Goal: Task Accomplishment & Management: Manage account settings

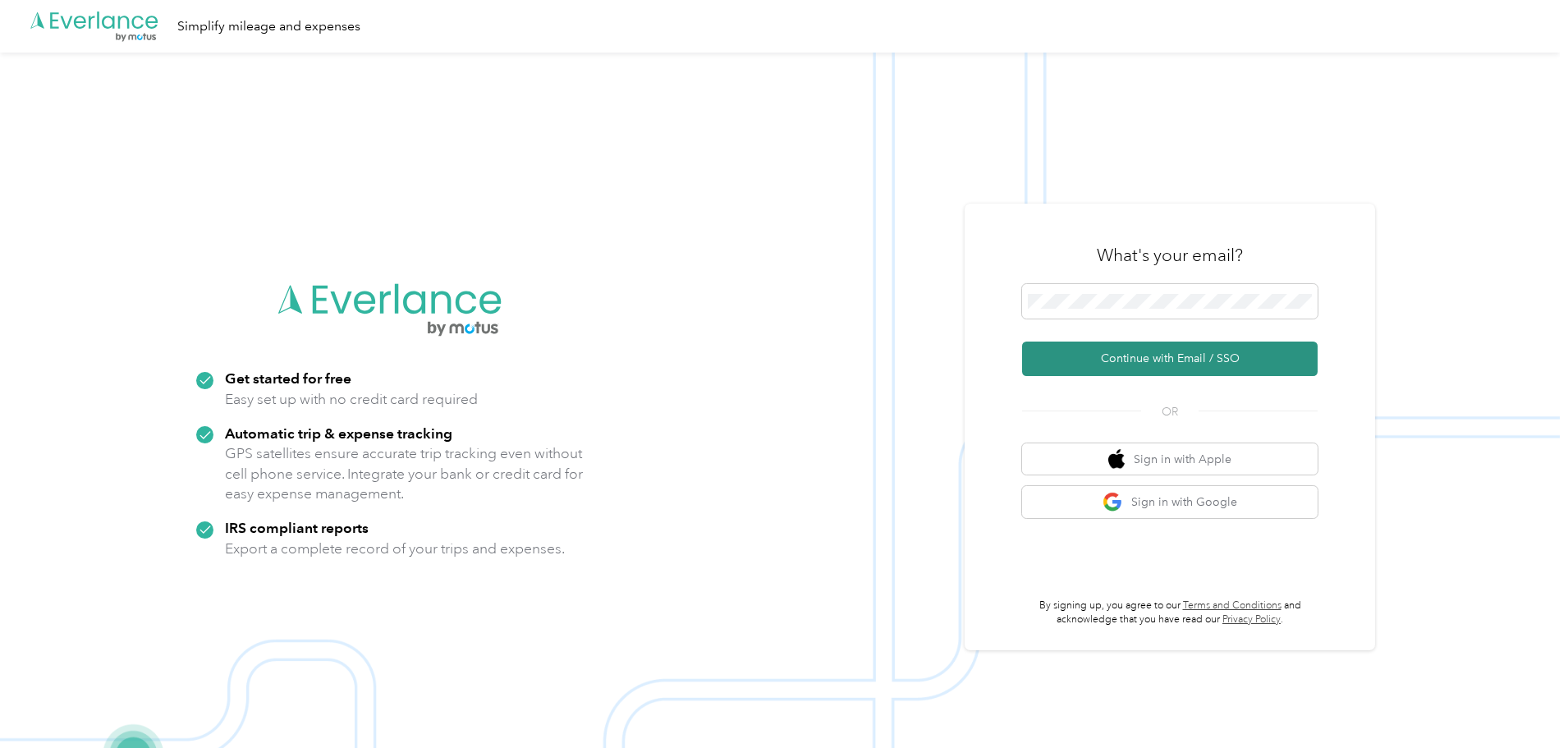
click at [1149, 350] on button "Continue with Email / SSO" at bounding box center [1169, 359] width 296 height 35
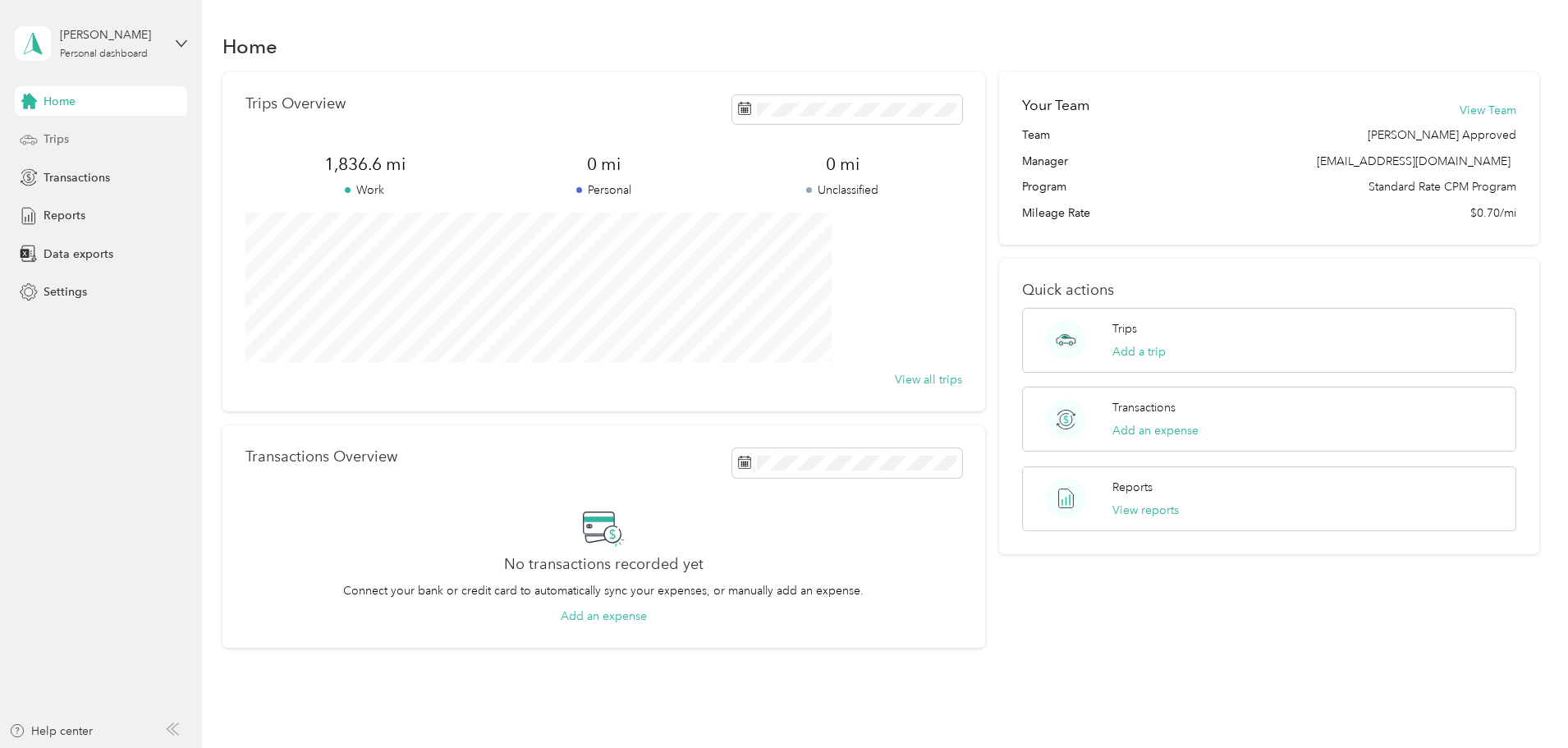
click at [63, 146] on span "Trips" at bounding box center [56, 140] width 25 height 17
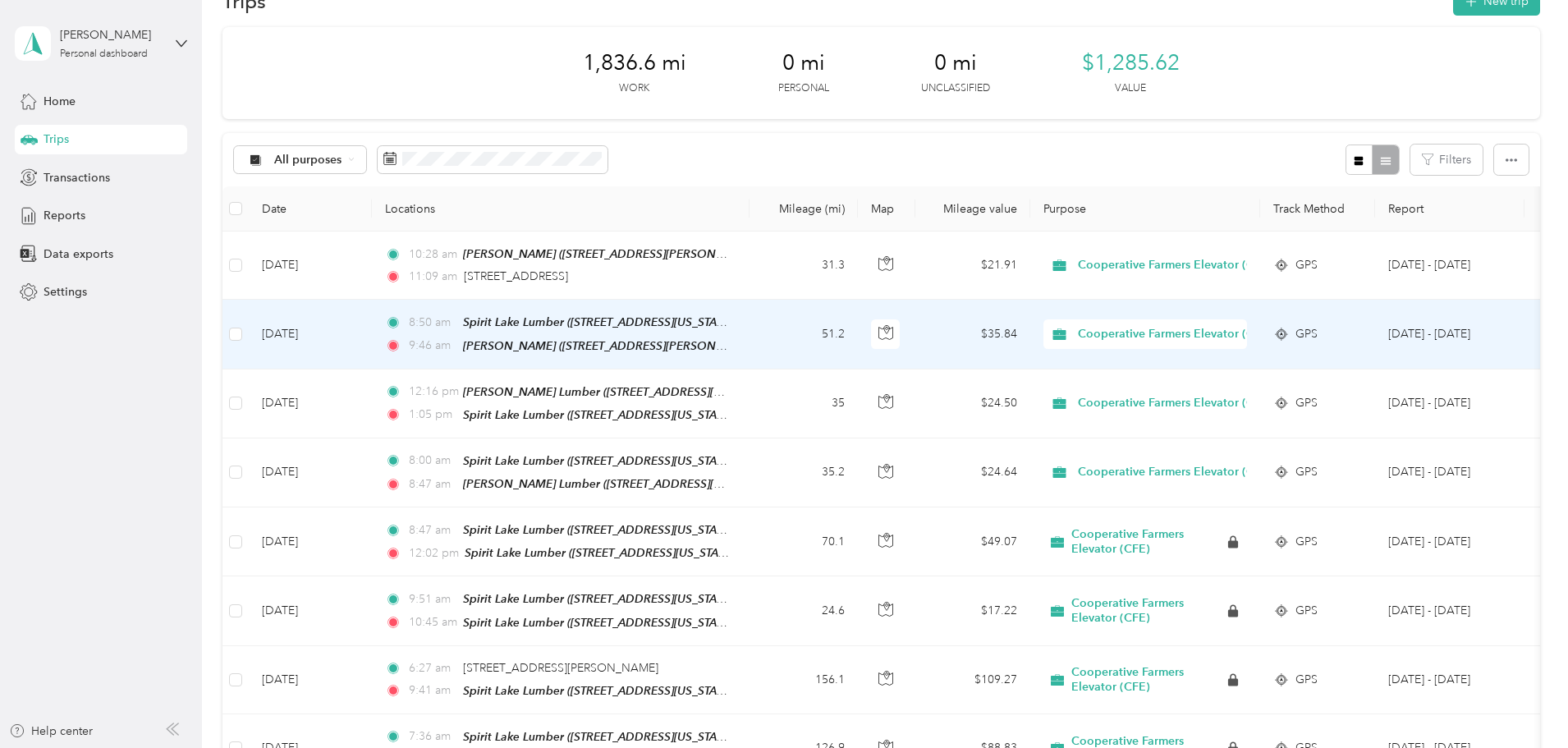
scroll to position [82, 0]
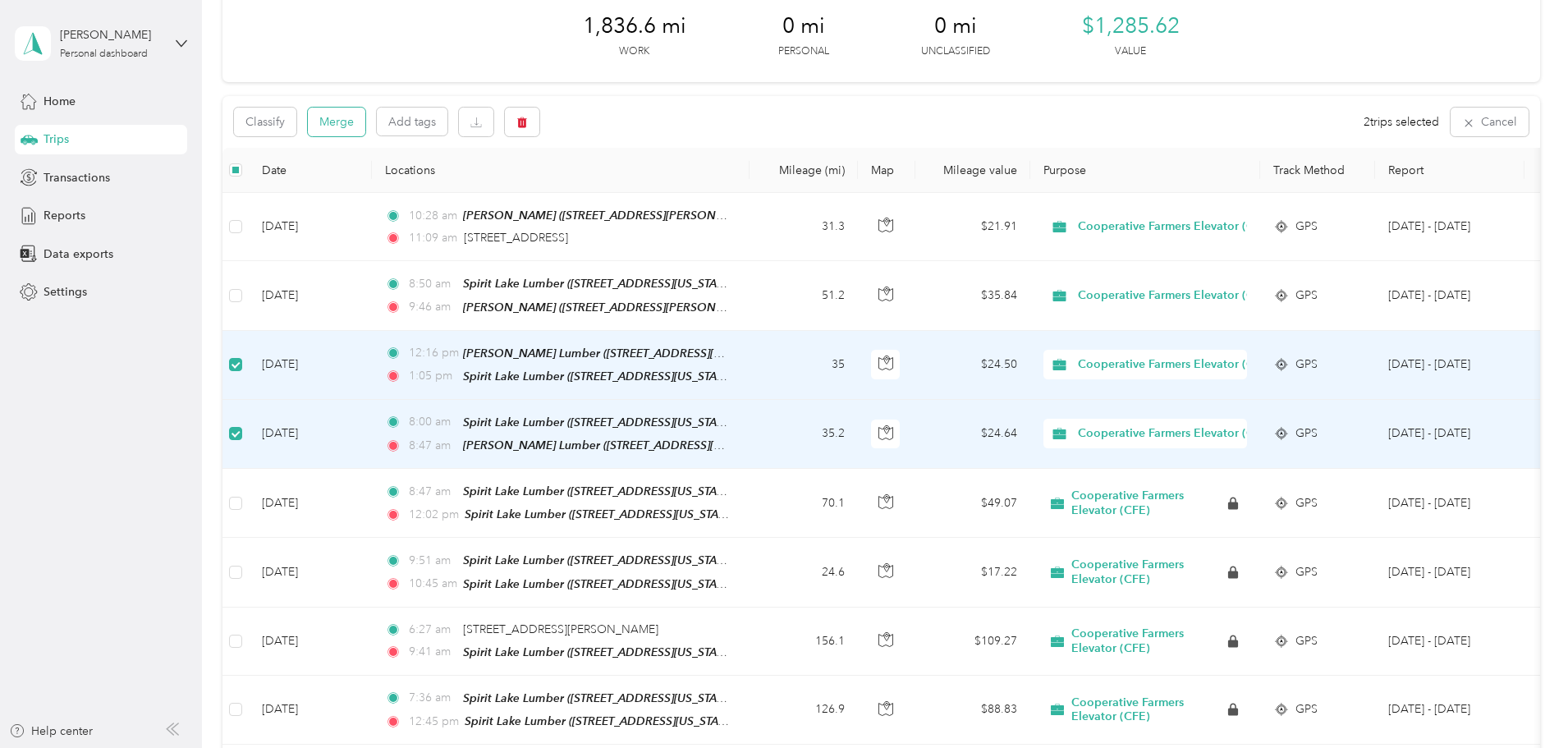
click at [366, 126] on button "Merge" at bounding box center [336, 122] width 57 height 29
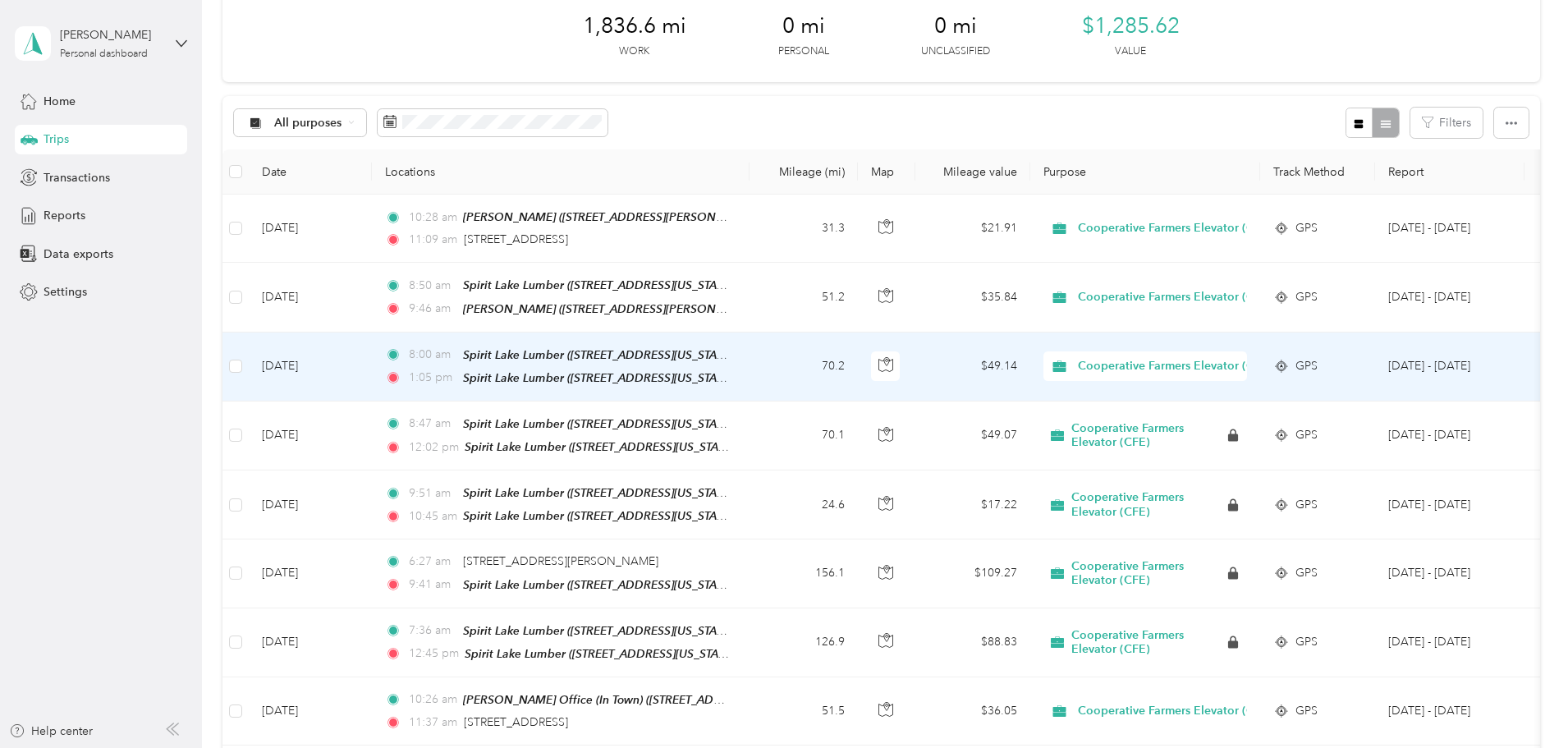
scroll to position [0, 0]
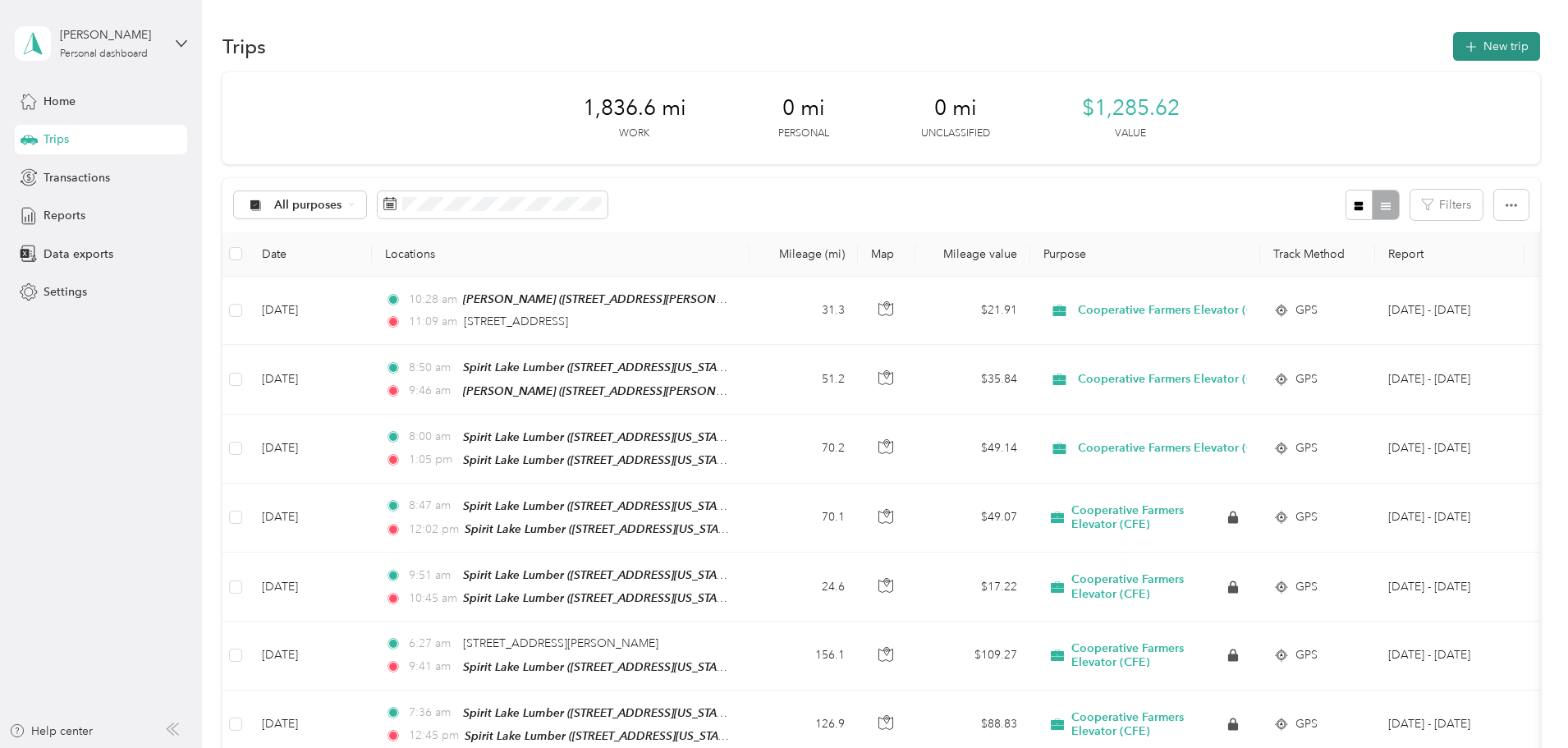
click at [1461, 47] on icon "button" at bounding box center [1470, 47] width 18 height 18
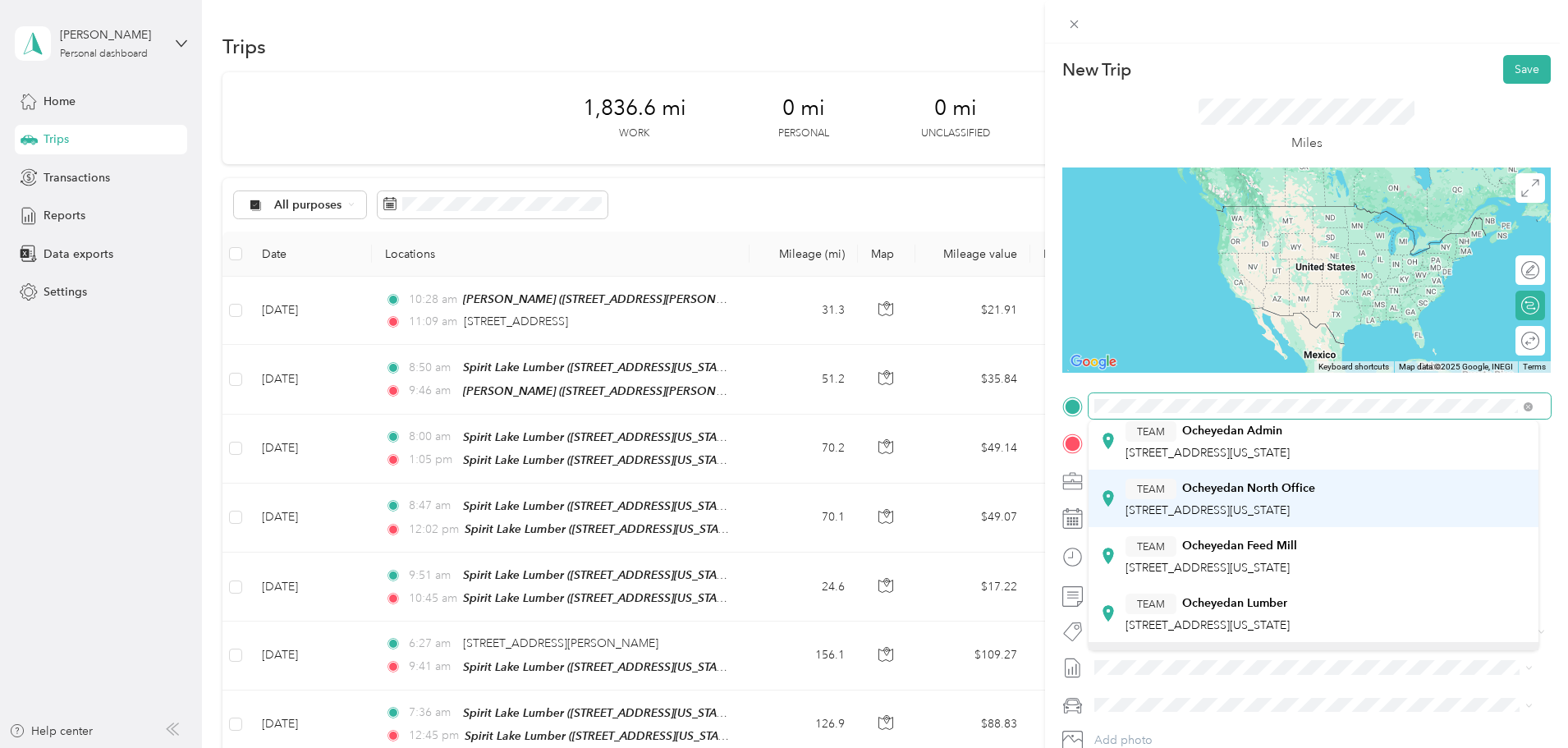
scroll to position [82, 0]
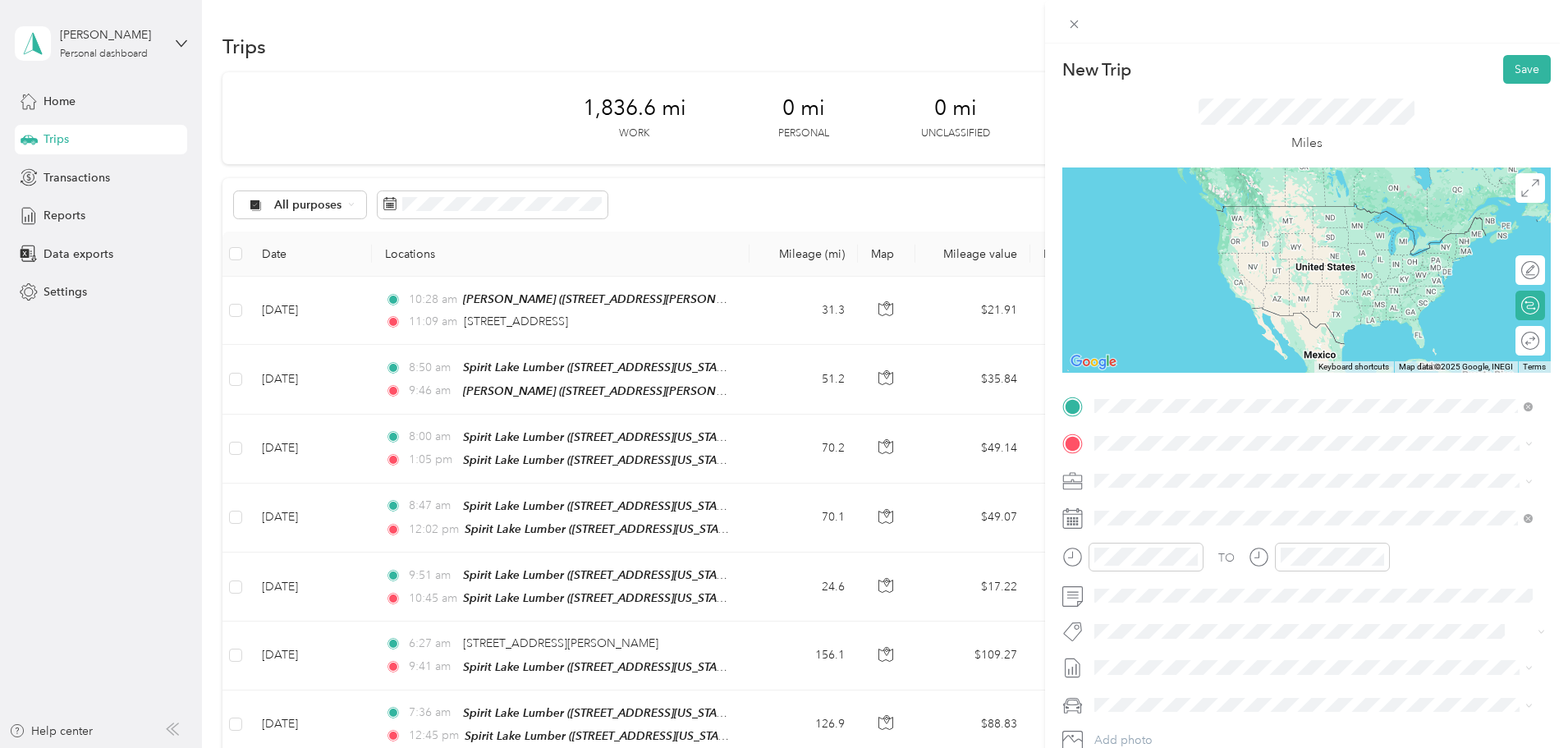
click at [1252, 568] on strong "Ocheyedan Lumber" at bounding box center [1234, 564] width 105 height 15
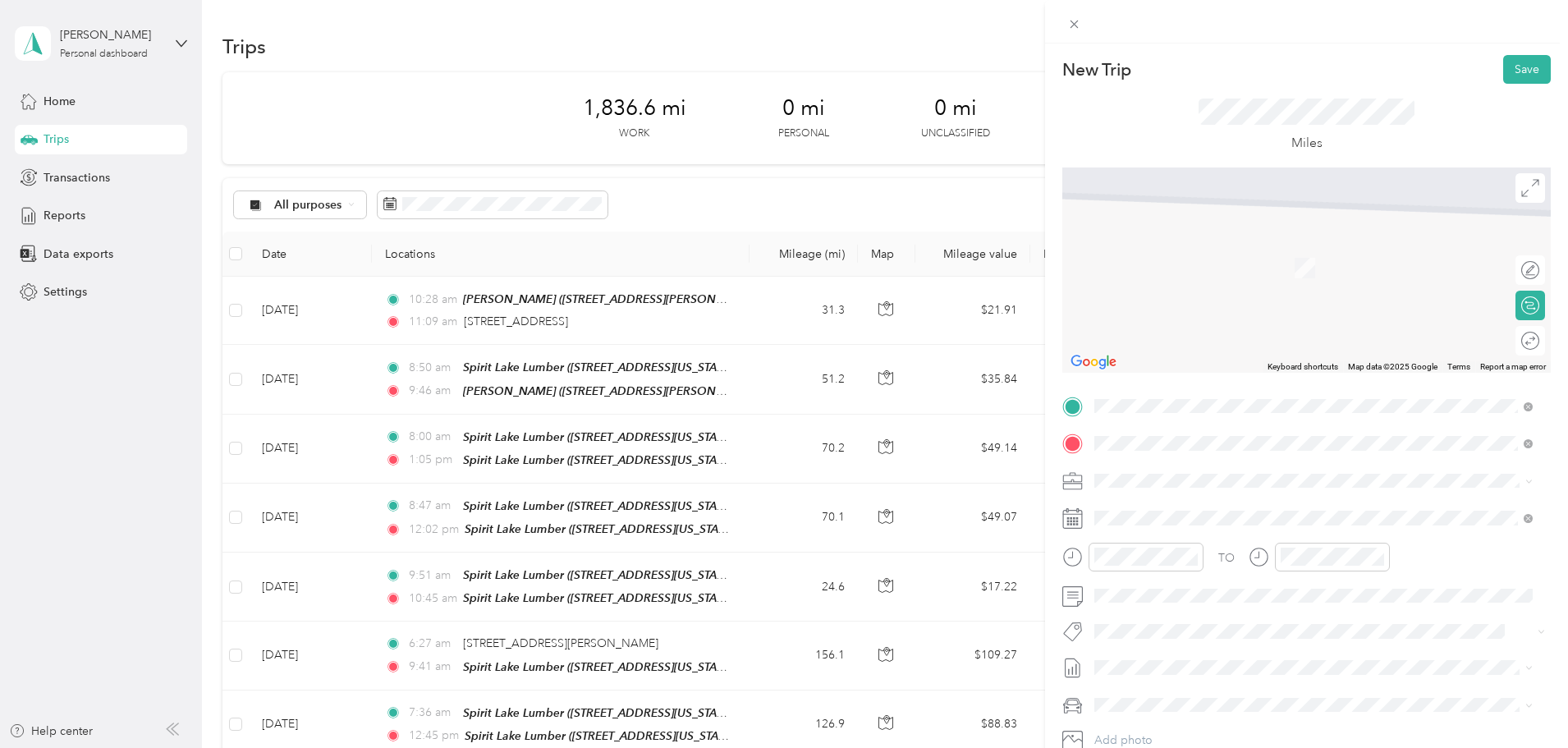
click at [1236, 505] on strong "Spirit Lake Lumber" at bounding box center [1232, 511] width 101 height 15
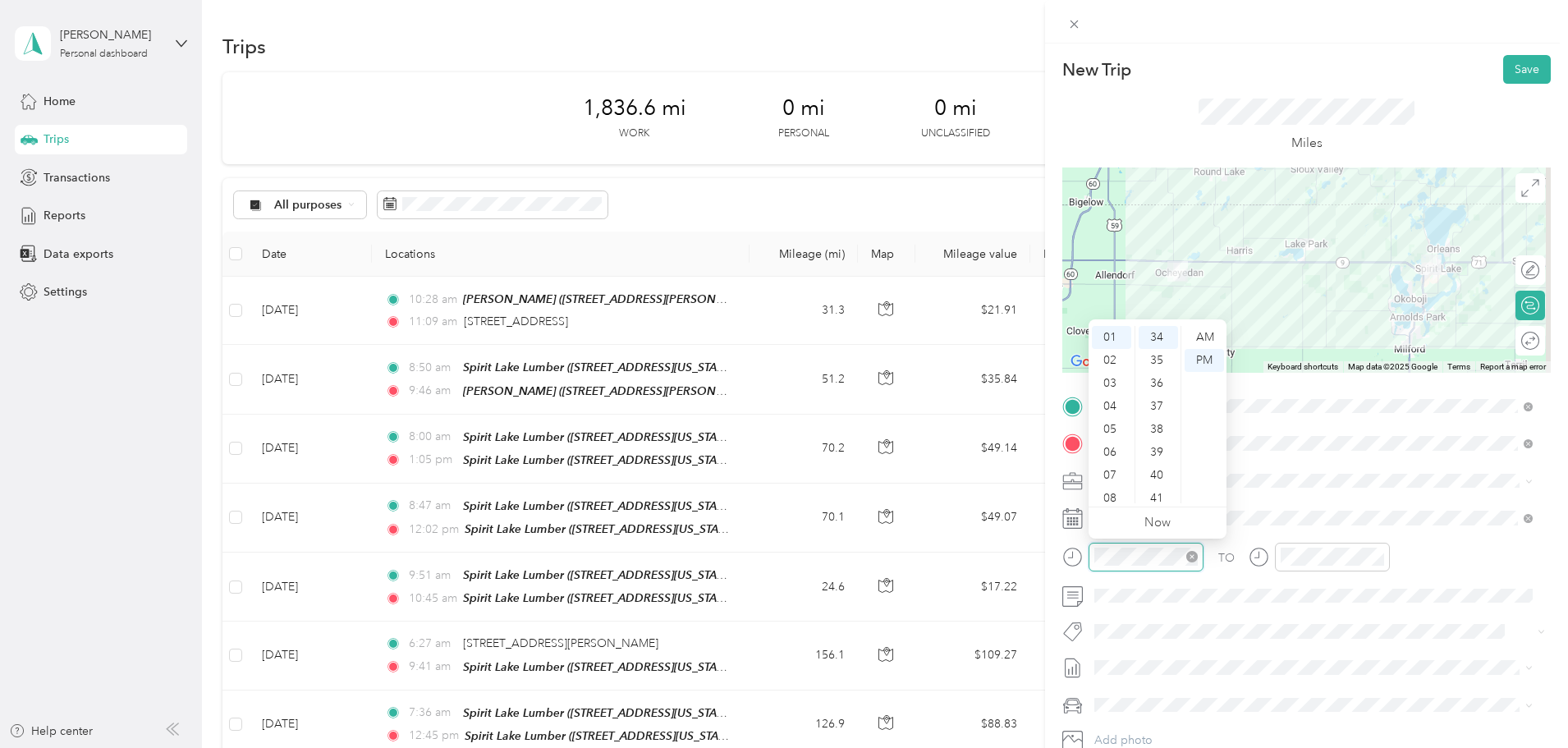
scroll to position [99, 0]
click at [1208, 335] on div "AM" at bounding box center [1204, 338] width 40 height 23
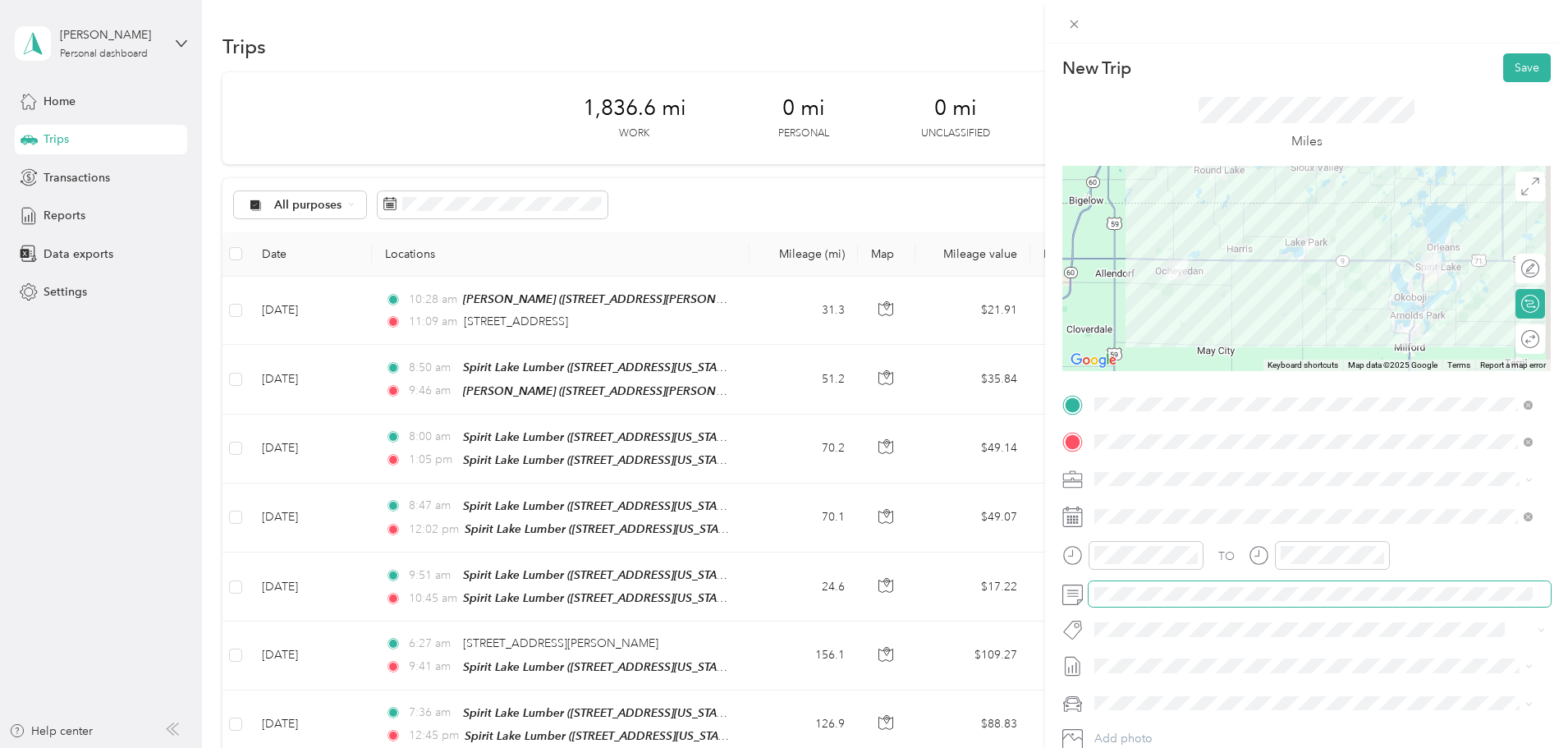
scroll to position [0, 0]
click at [1509, 71] on button "Save" at bounding box center [1526, 70] width 48 height 29
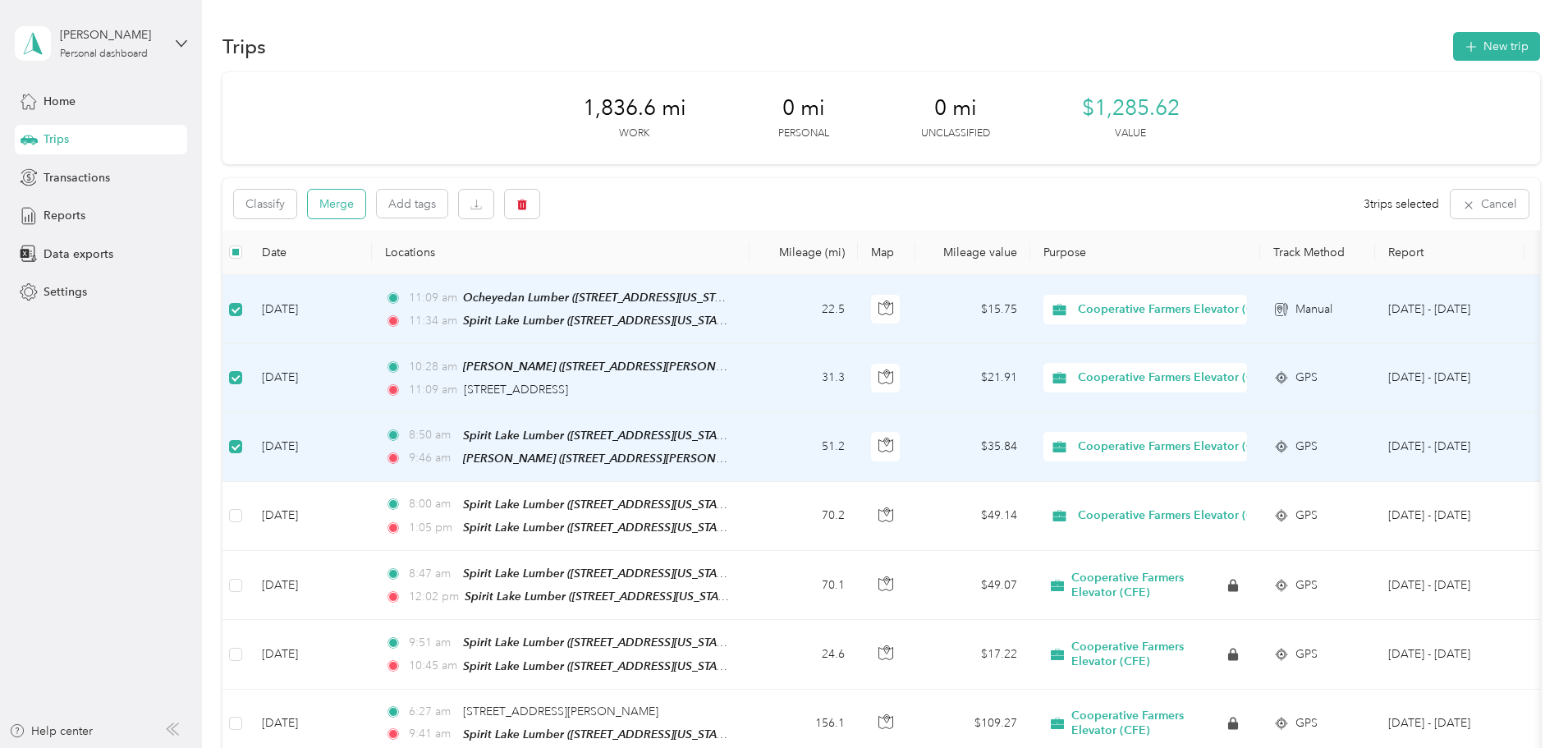
click at [366, 213] on button "Merge" at bounding box center [336, 204] width 57 height 29
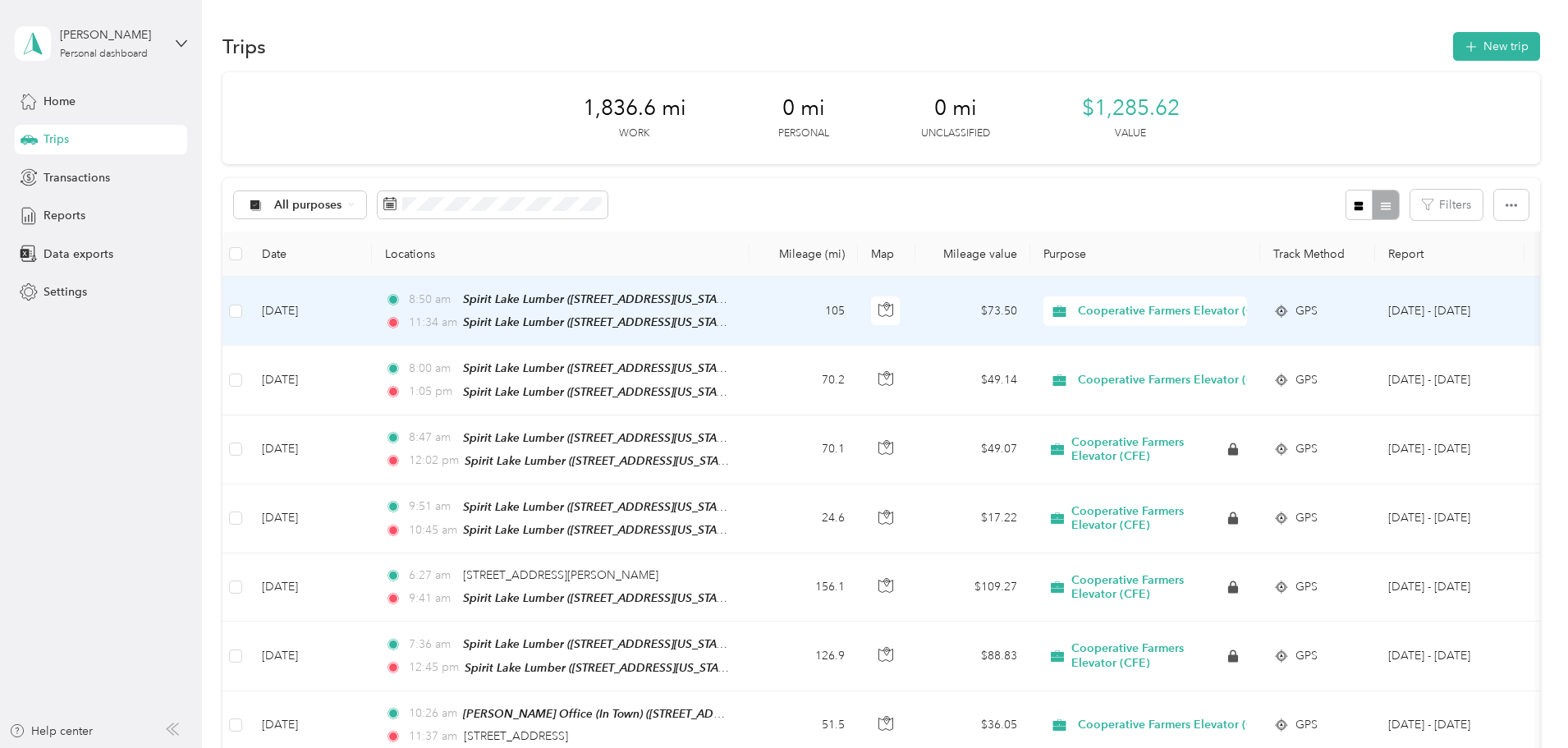
click at [248, 315] on td at bounding box center [235, 310] width 26 height 69
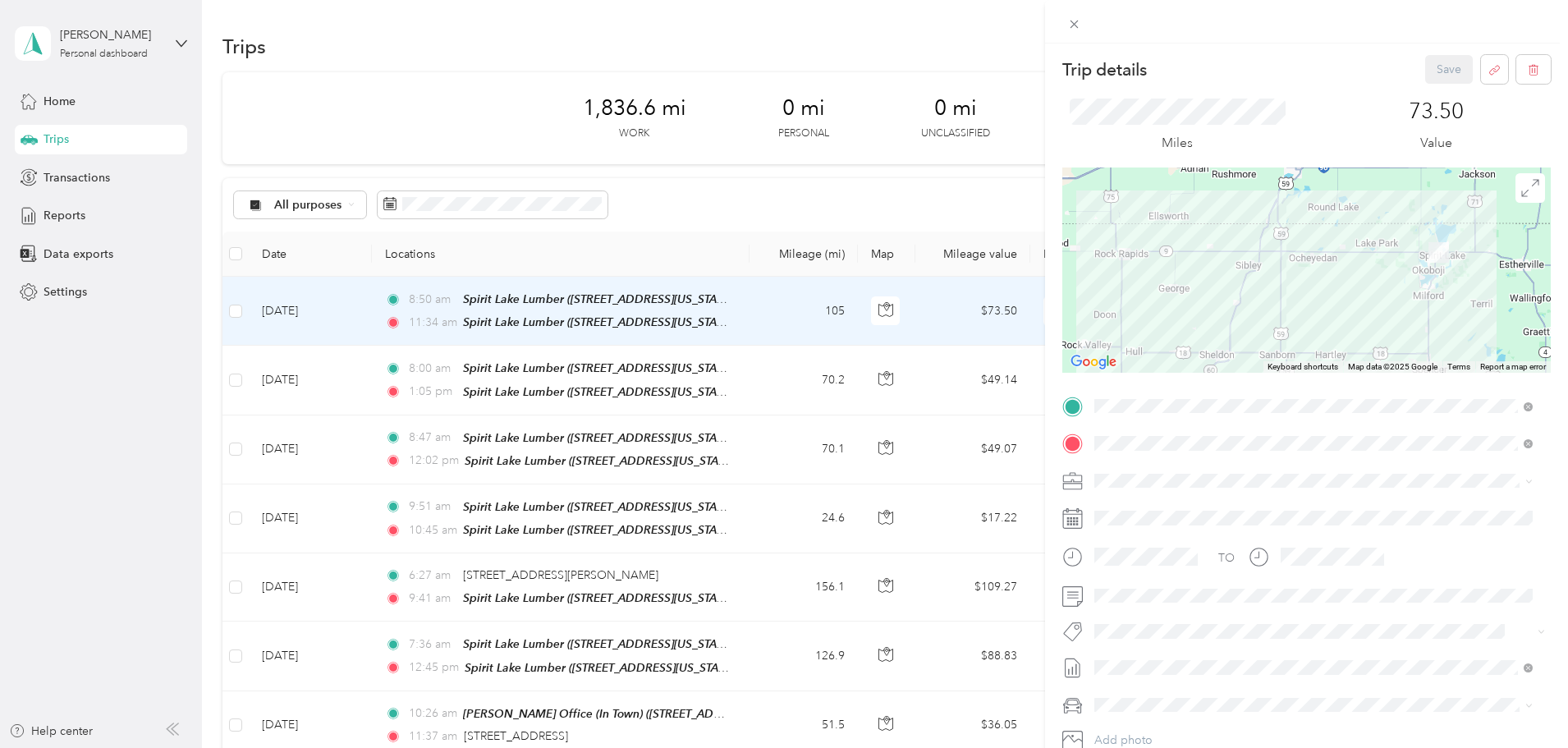
click at [583, 379] on div "Trip details Save This trip cannot be edited because it is either under review,…" at bounding box center [784, 374] width 1568 height 748
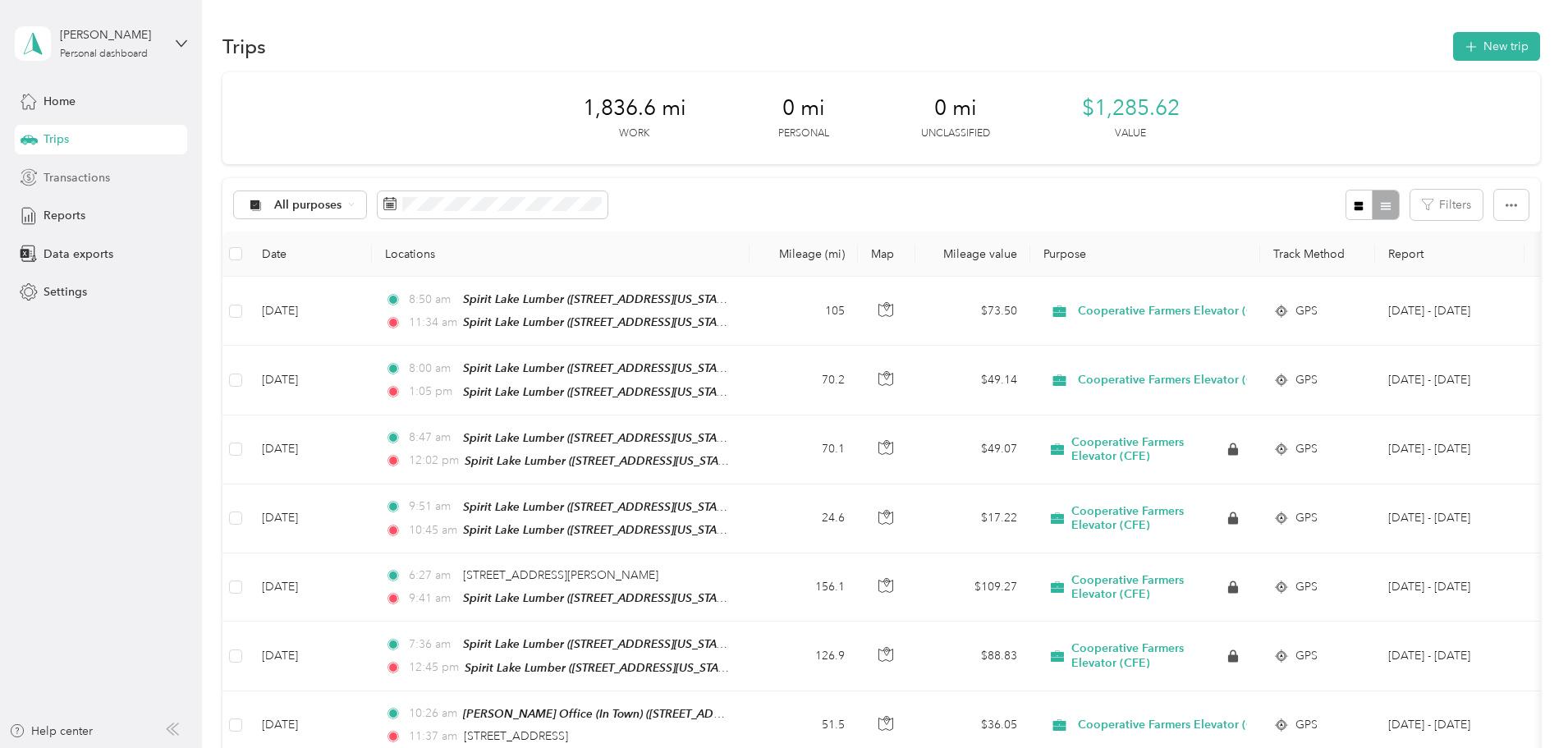
click at [77, 174] on span "Transactions" at bounding box center [77, 178] width 67 height 17
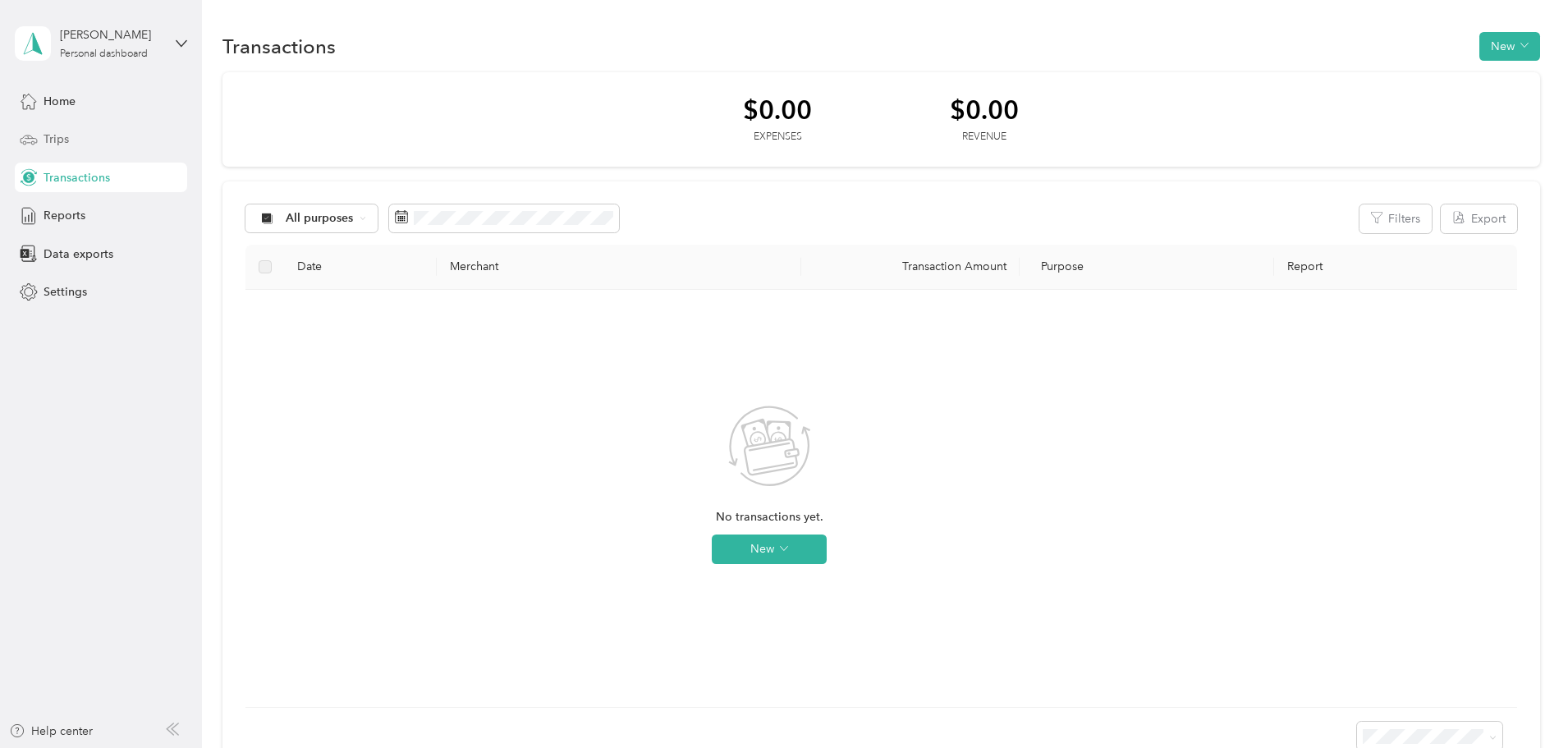
click at [56, 136] on span "Trips" at bounding box center [56, 140] width 25 height 17
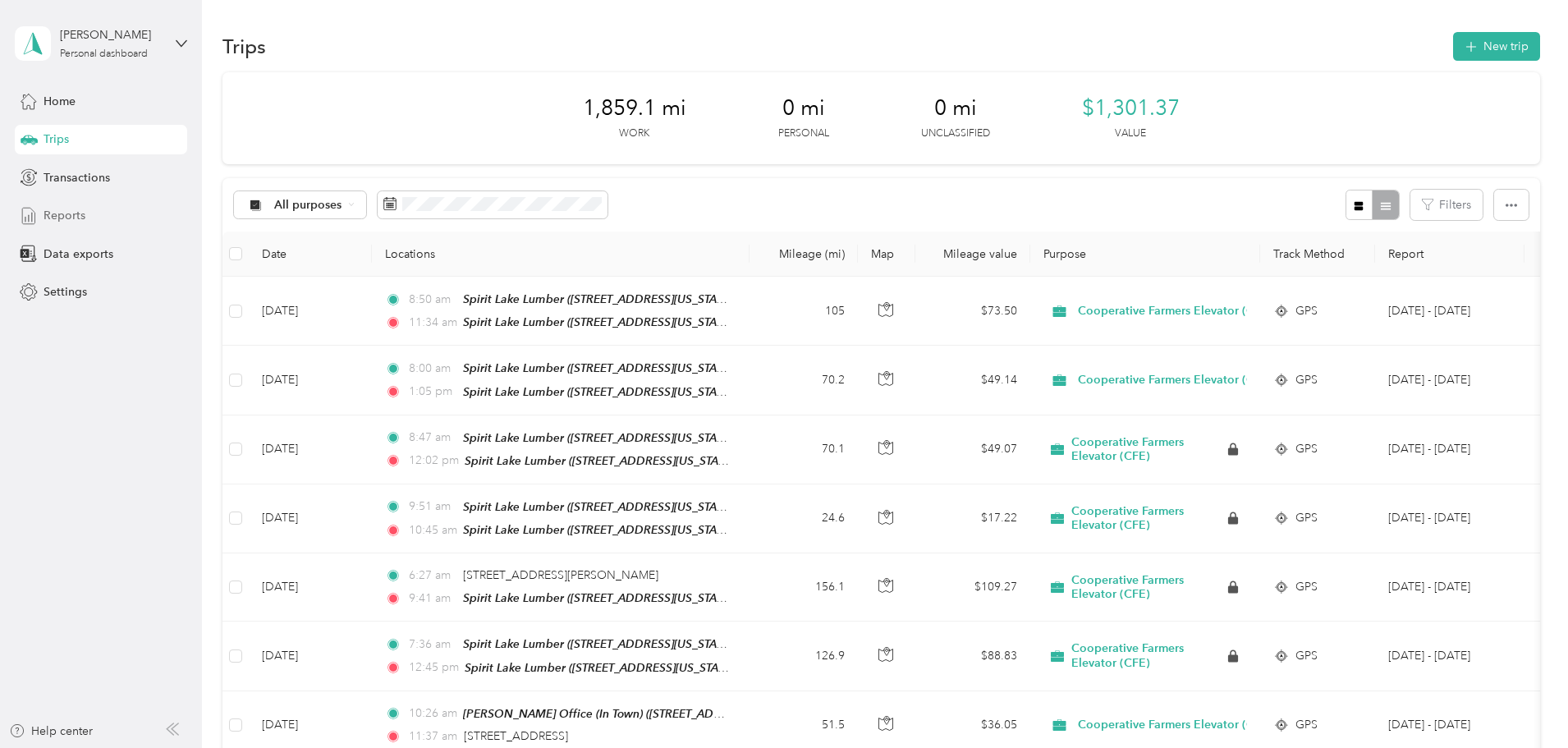
click at [71, 211] on span "Reports" at bounding box center [64, 215] width 42 height 17
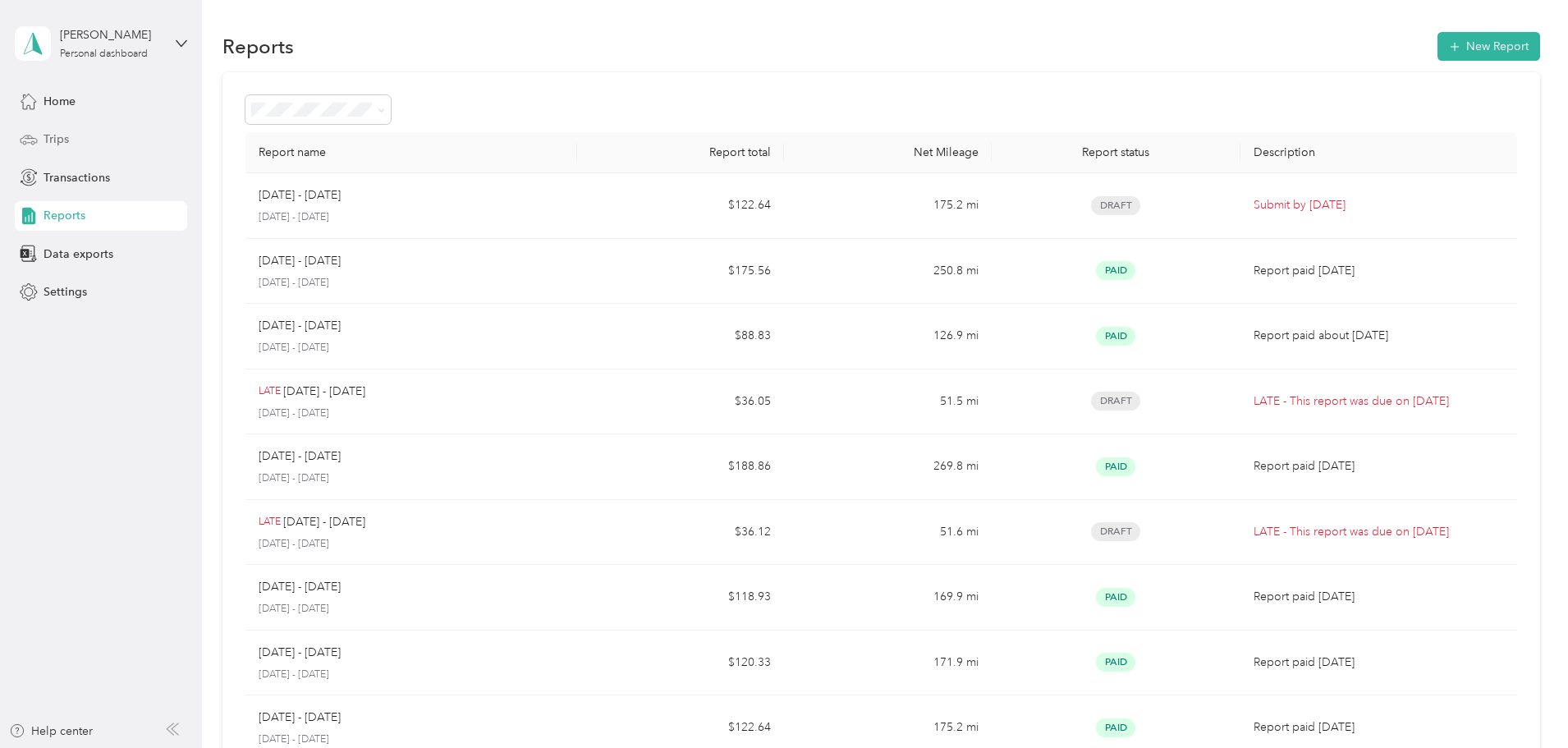
click at [91, 136] on div "Trips" at bounding box center [101, 140] width 173 height 29
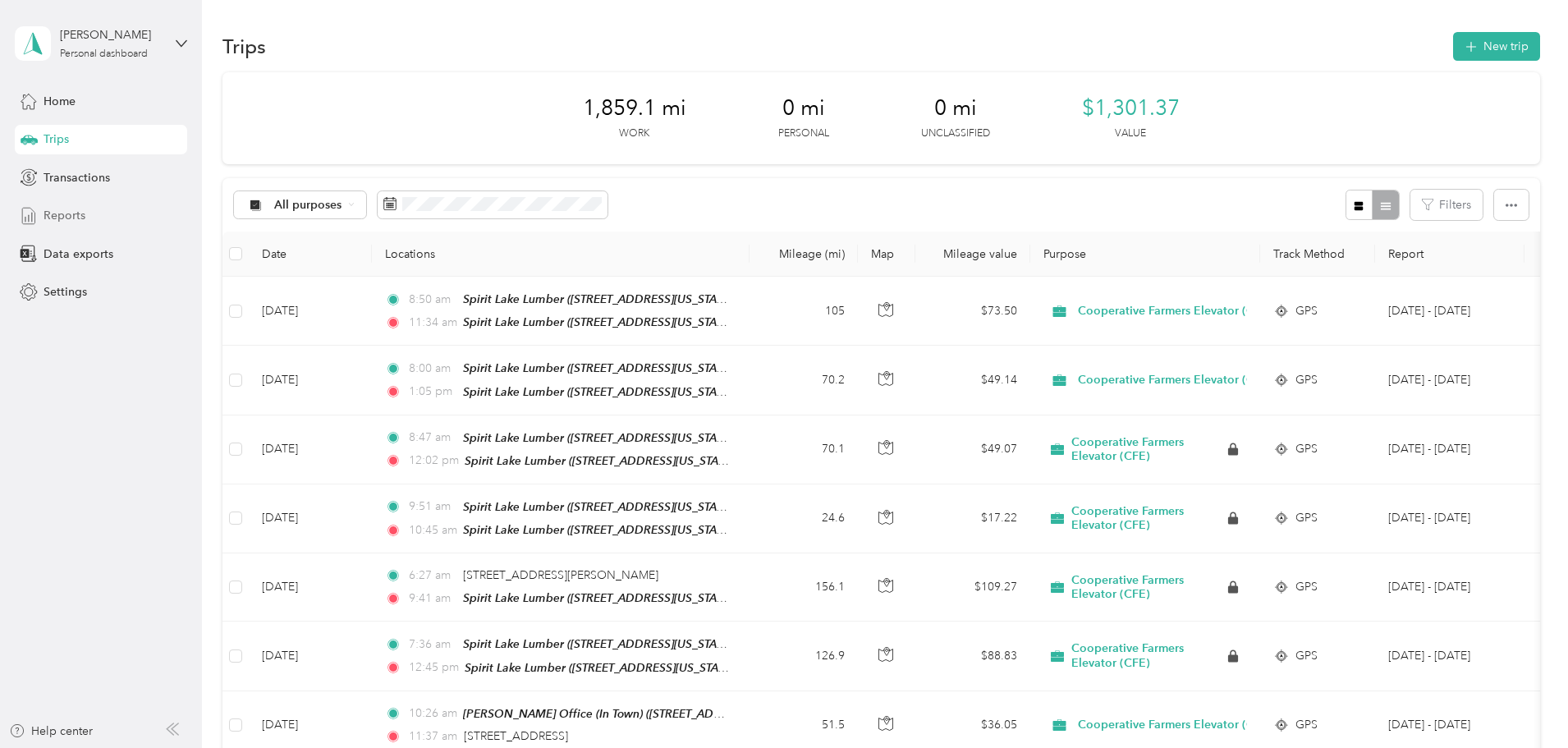
click at [75, 220] on span "Reports" at bounding box center [64, 215] width 42 height 17
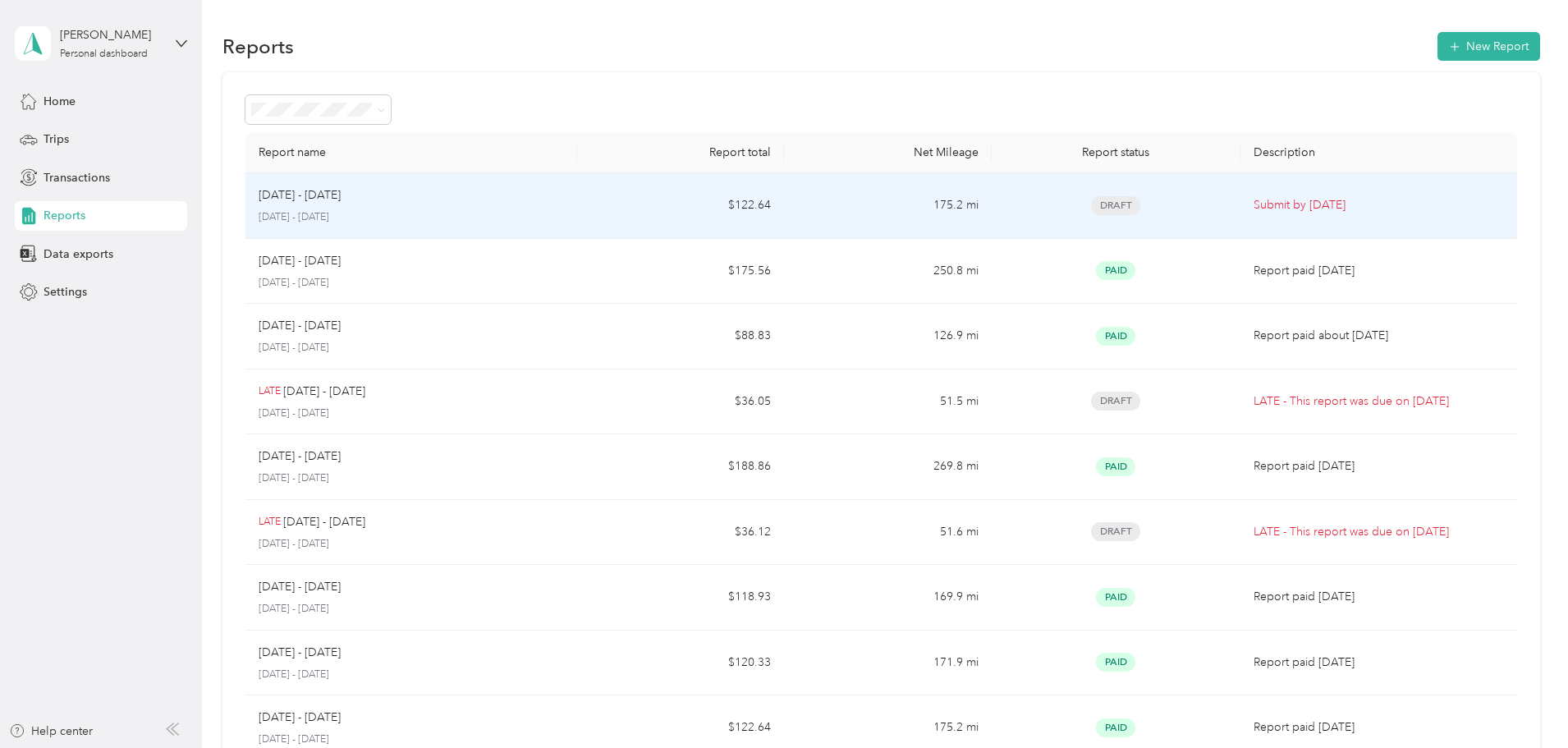
click at [1293, 202] on p "Submit by Oct. 3, 2025" at bounding box center [1379, 205] width 250 height 18
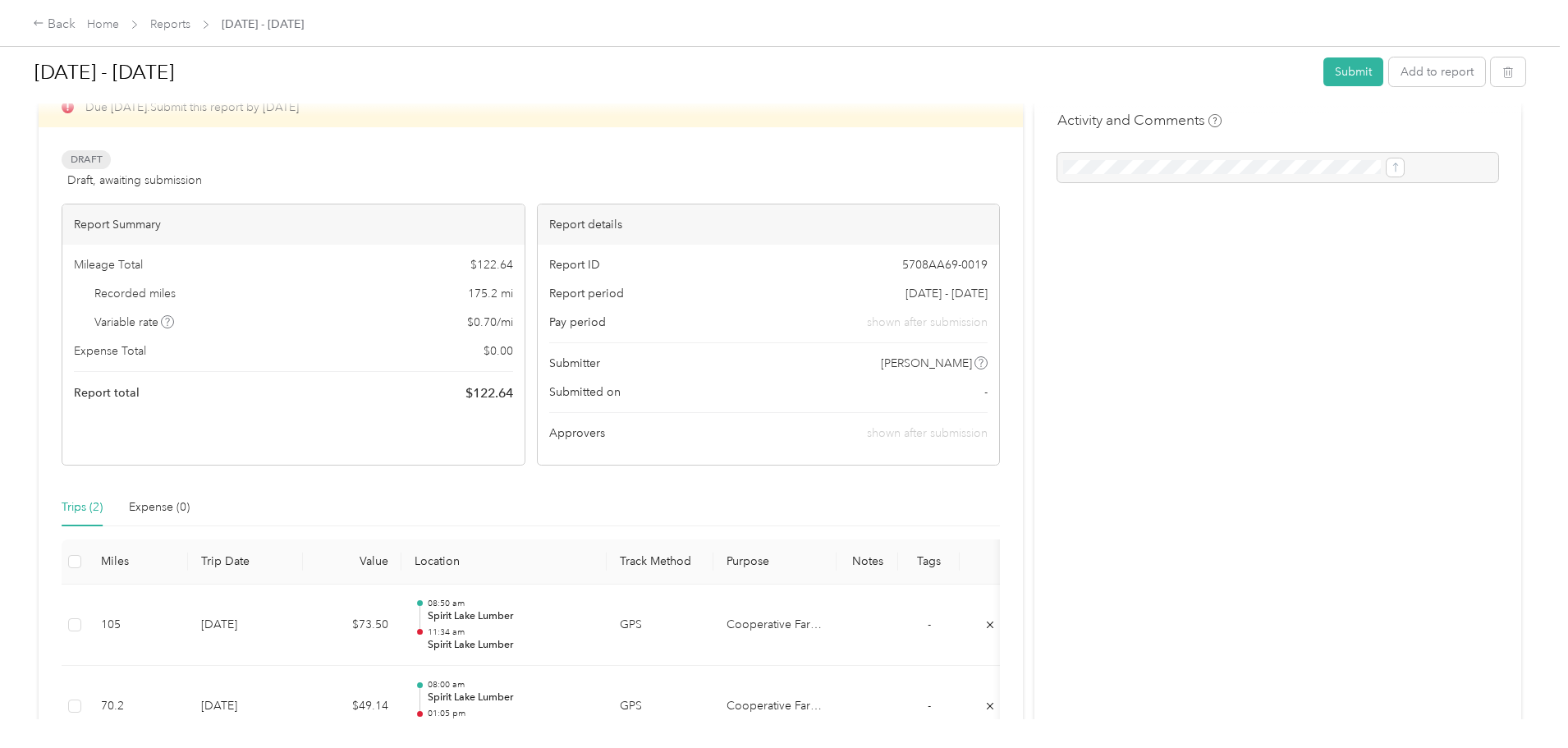
scroll to position [38, 0]
click at [1323, 74] on button "Submit" at bounding box center [1354, 72] width 60 height 29
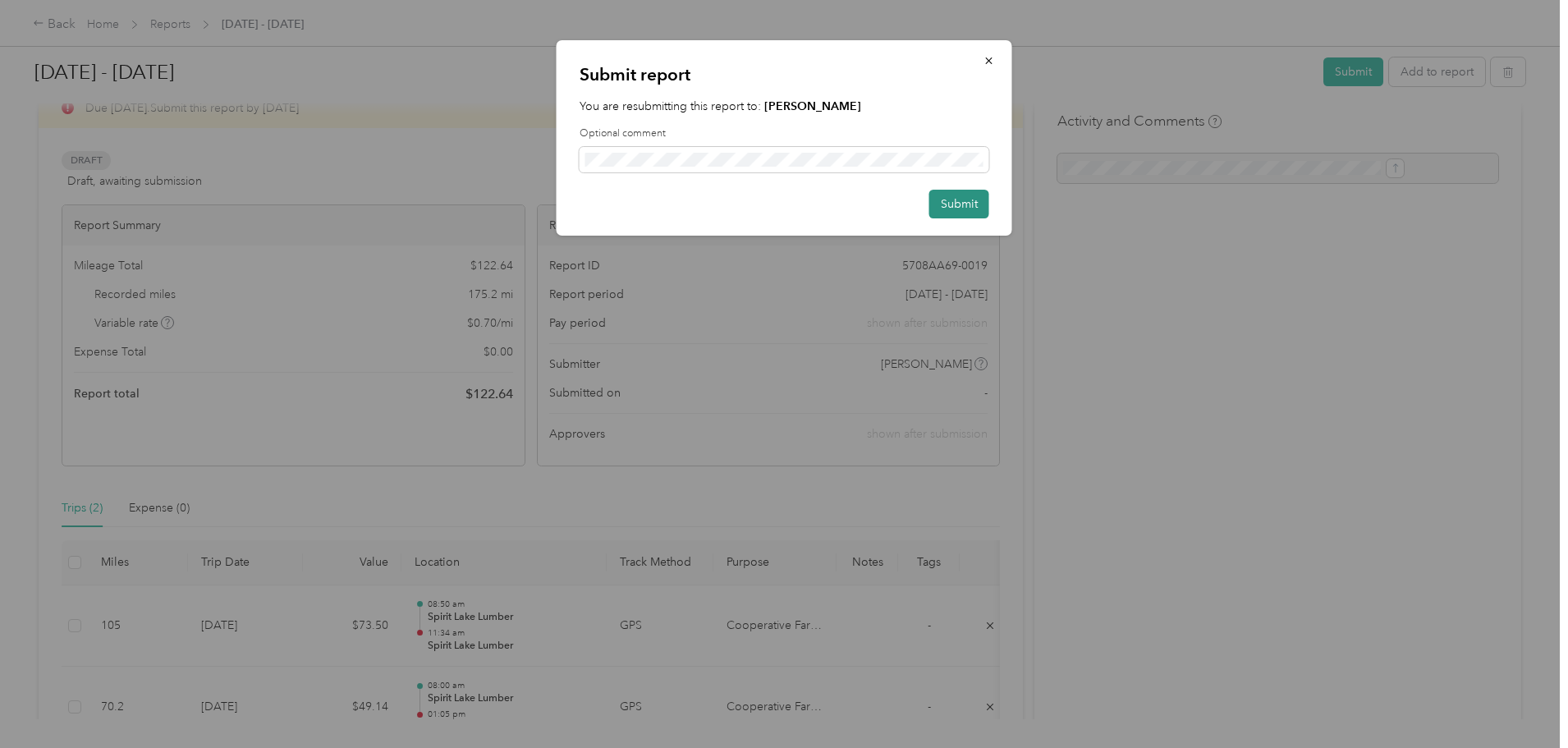
click at [952, 198] on button "Submit" at bounding box center [960, 204] width 60 height 29
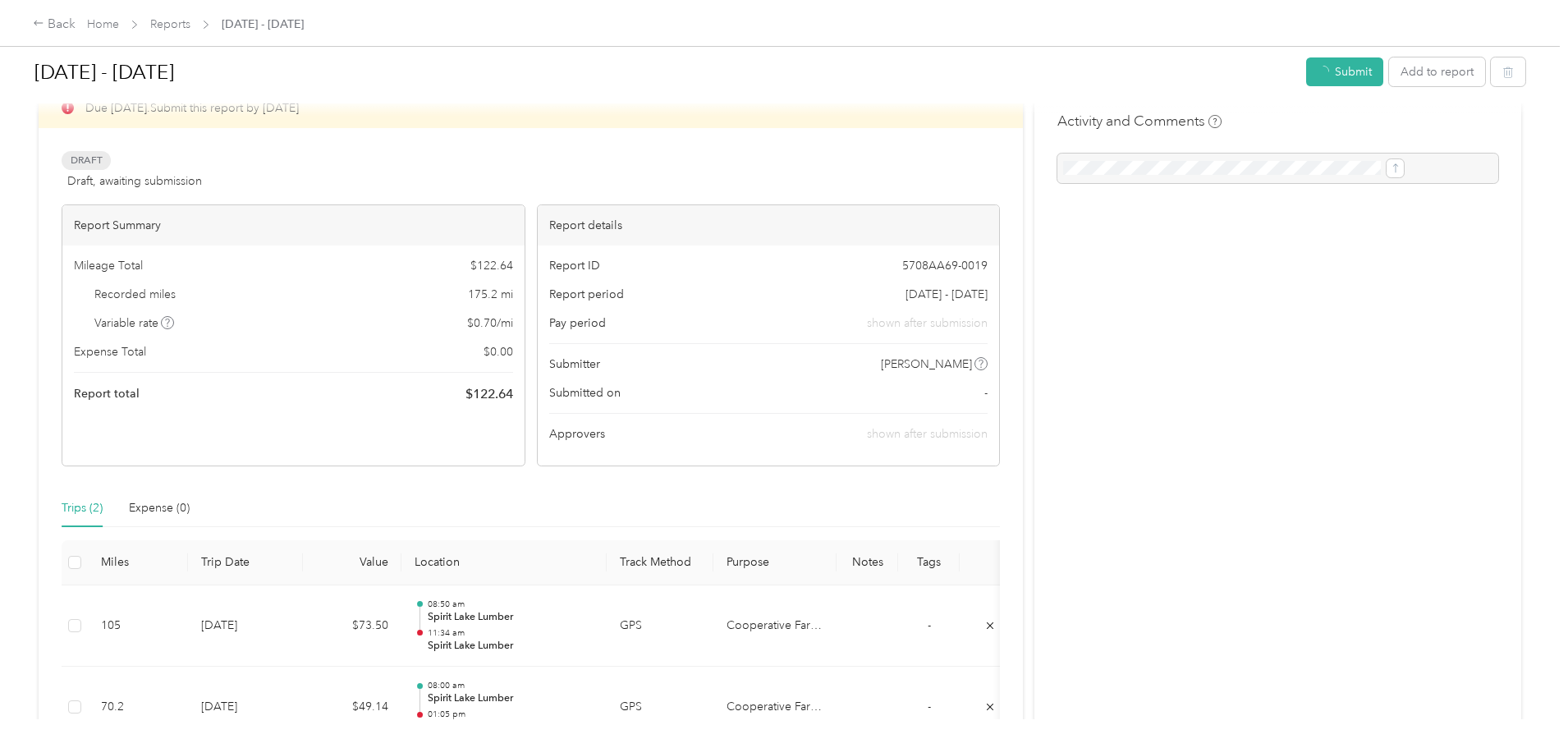
scroll to position [61, 0]
